Goal: Browse casually

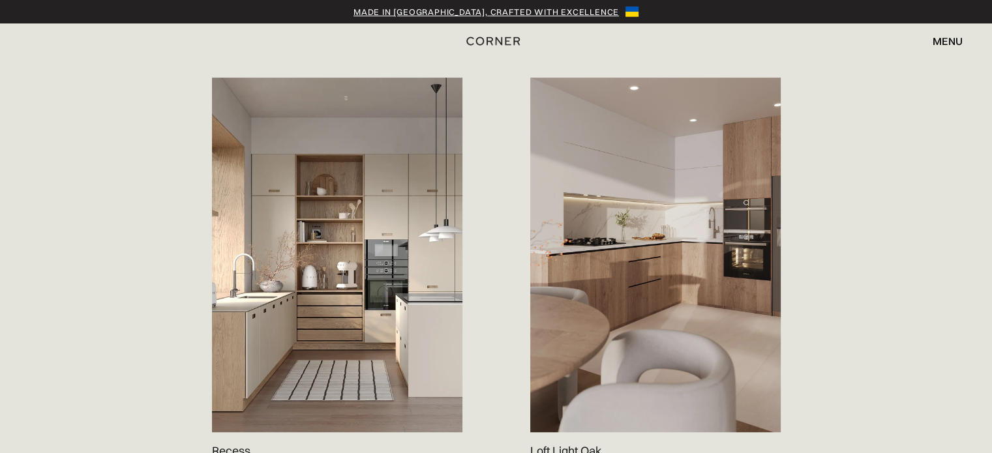
scroll to position [717, 0]
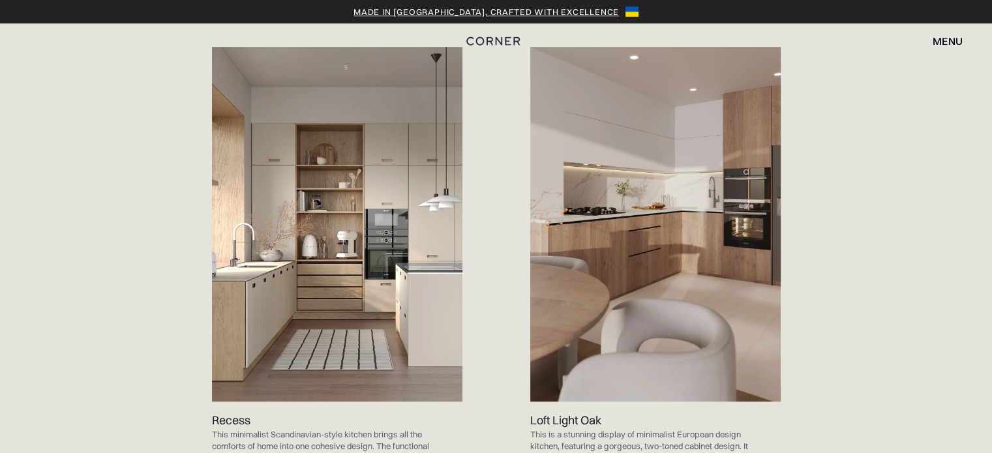
click at [359, 193] on img at bounding box center [337, 224] width 250 height 355
click at [340, 219] on img at bounding box center [337, 224] width 250 height 355
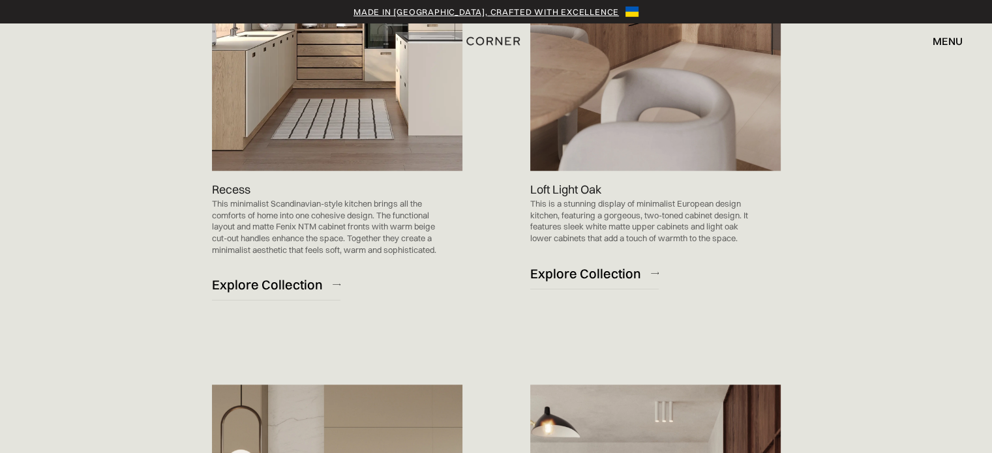
scroll to position [978, 0]
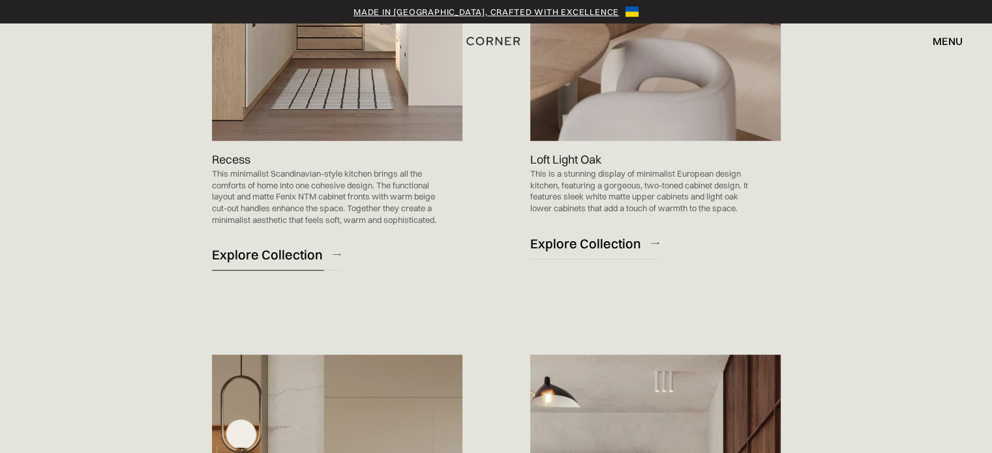
click at [269, 263] on div "Explore Collection" at bounding box center [267, 255] width 111 height 18
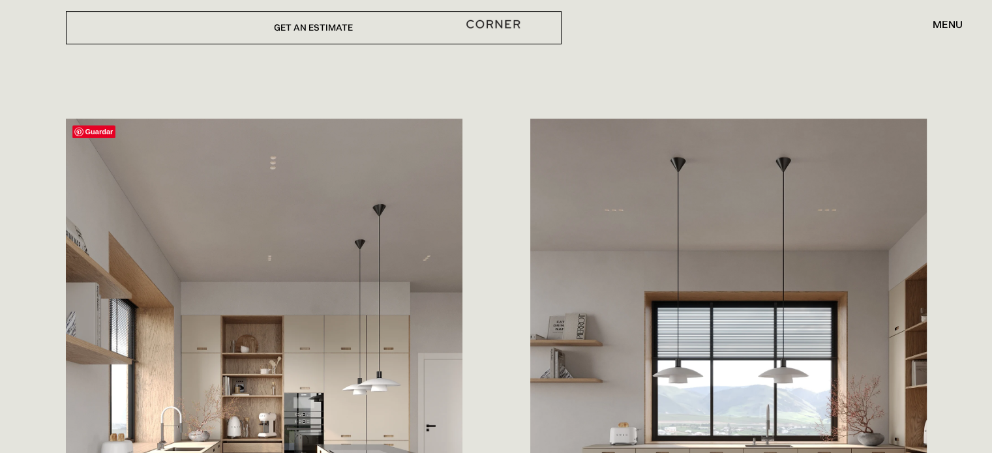
scroll to position [848, 0]
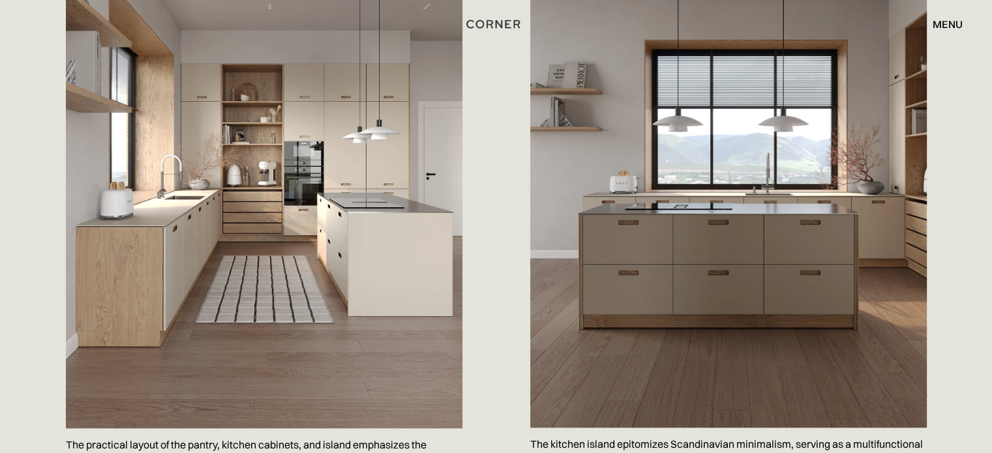
click at [431, 185] on img at bounding box center [264, 147] width 396 height 561
click at [365, 216] on img at bounding box center [264, 147] width 396 height 561
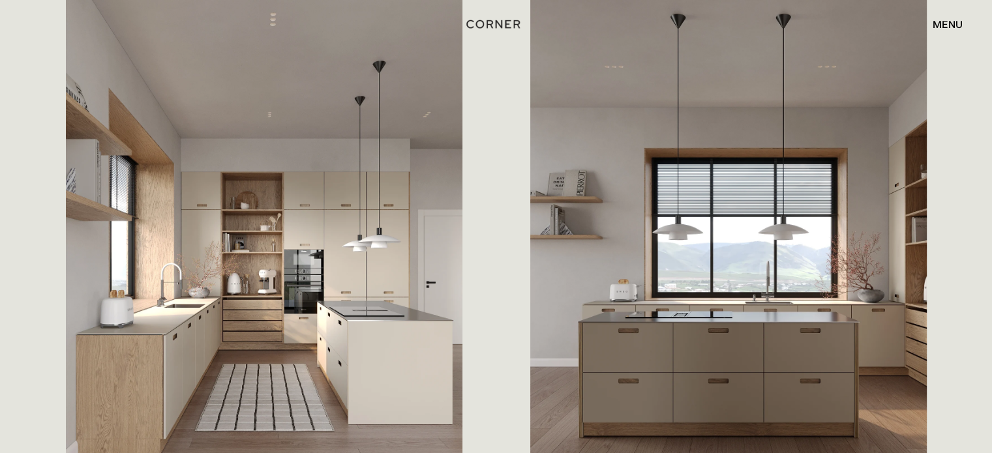
scroll to position [717, 0]
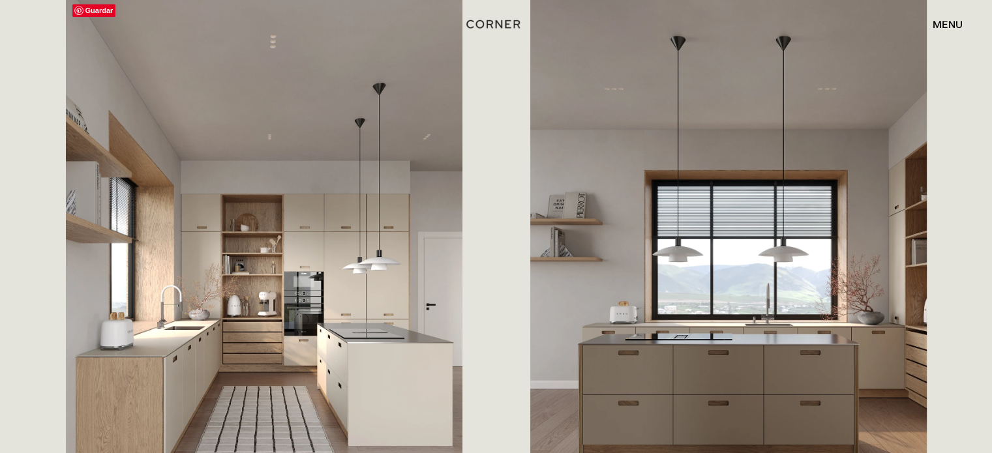
click at [325, 299] on img at bounding box center [264, 277] width 396 height 561
